Goal: Navigation & Orientation: Find specific page/section

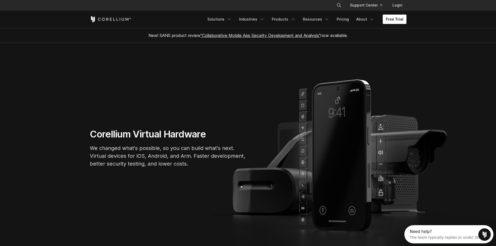
click at [401, 23] on link "Free Trial" at bounding box center [395, 19] width 24 height 9
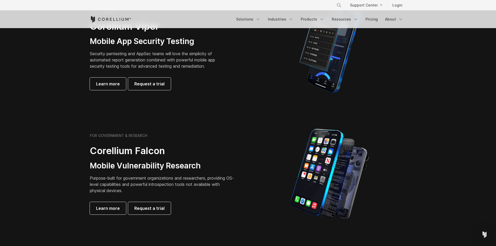
scroll to position [156, 0]
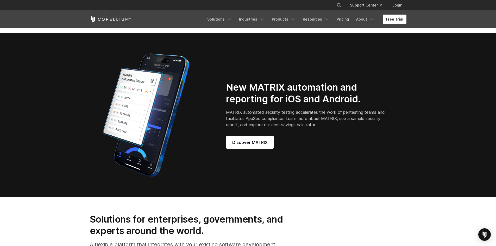
scroll to position [469, 0]
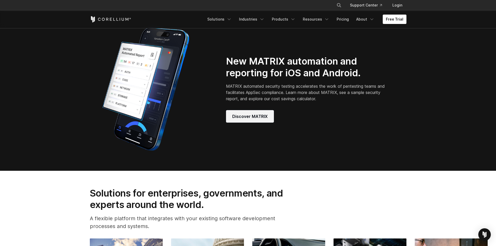
click at [251, 120] on span "Discover MATRIX" at bounding box center [249, 116] width 35 height 6
